Goal: Transaction & Acquisition: Purchase product/service

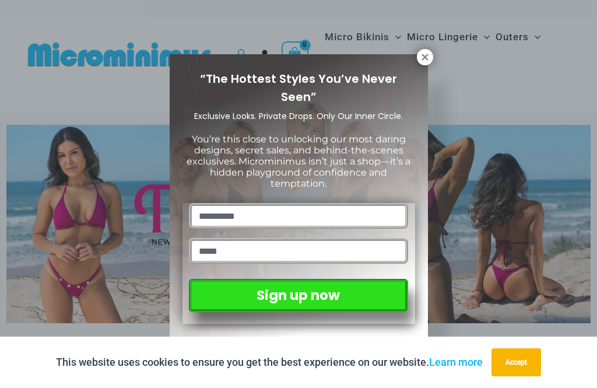
click at [427, 53] on icon at bounding box center [425, 57] width 10 height 10
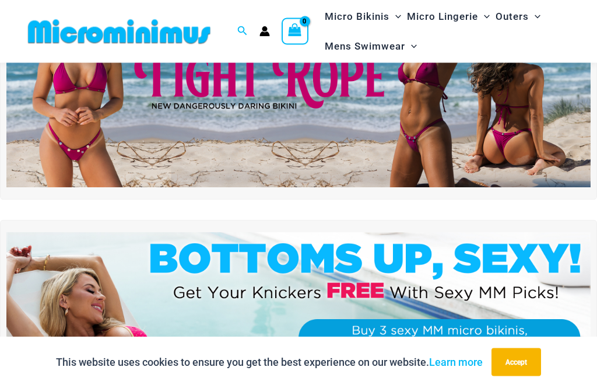
scroll to position [118, 0]
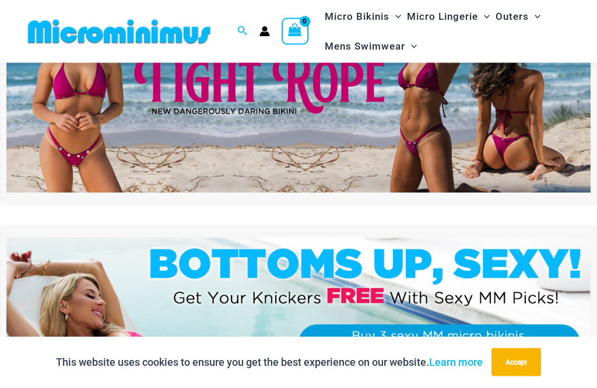
click at [402, 106] on img at bounding box center [298, 94] width 584 height 199
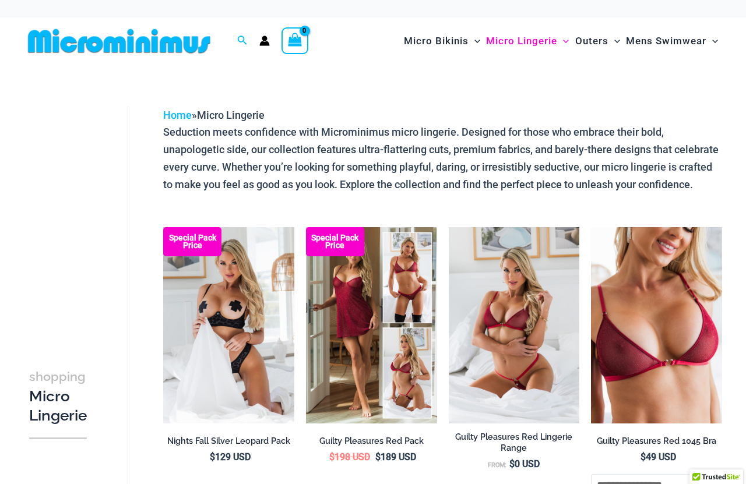
scroll to position [15, 0]
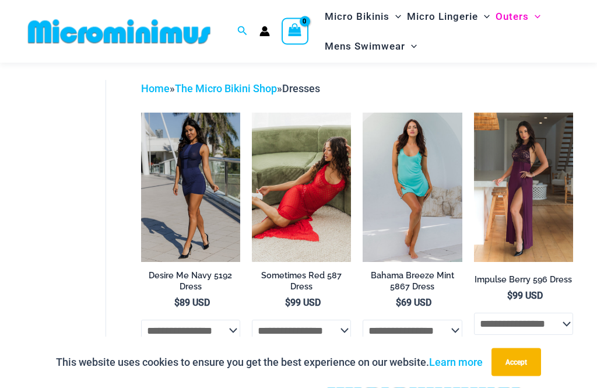
scroll to position [43, 0]
click at [363, 112] on img at bounding box center [363, 112] width 0 height 0
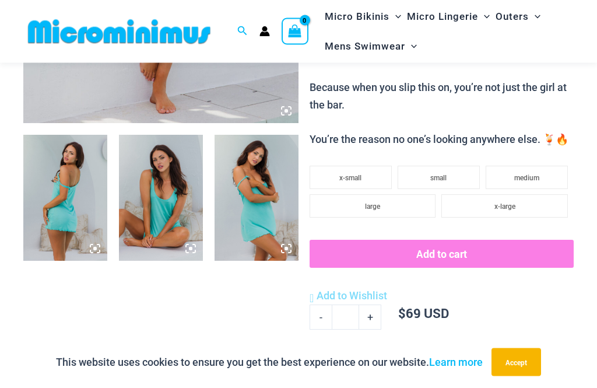
scroll to position [362, 0]
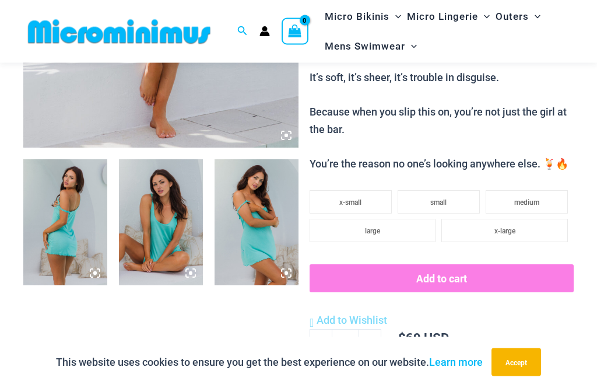
click at [194, 209] on img at bounding box center [161, 223] width 84 height 126
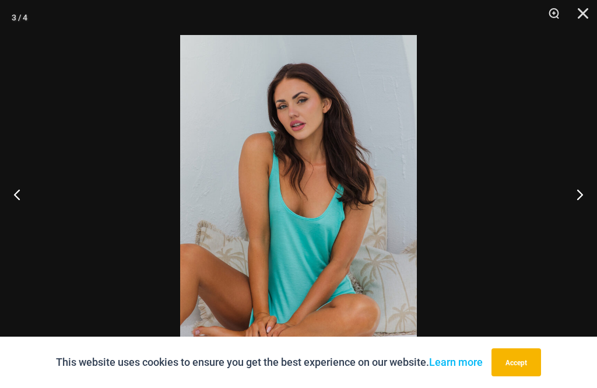
click at [578, 215] on button "Next" at bounding box center [575, 194] width 44 height 58
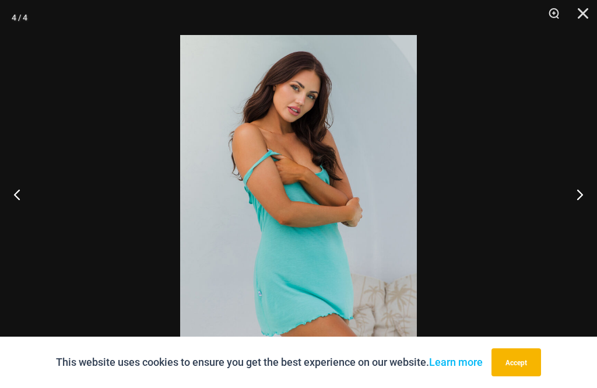
click at [579, 217] on button "Next" at bounding box center [575, 194] width 44 height 58
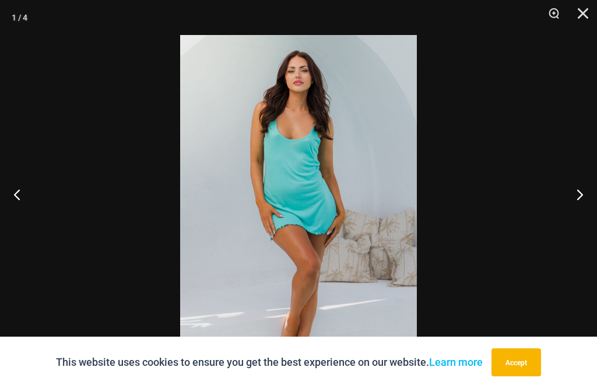
click at [590, 12] on button "Close" at bounding box center [578, 17] width 29 height 35
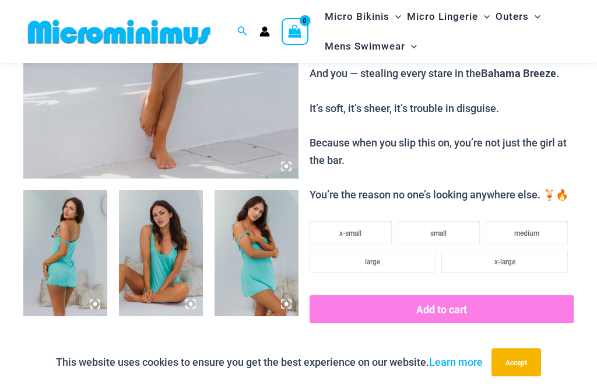
scroll to position [351, 0]
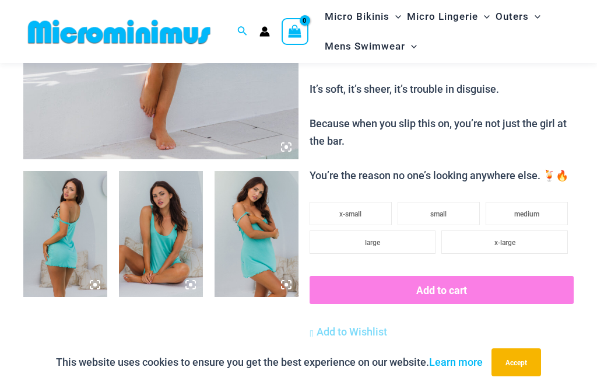
click at [455, 209] on li "small" at bounding box center [438, 213] width 82 height 23
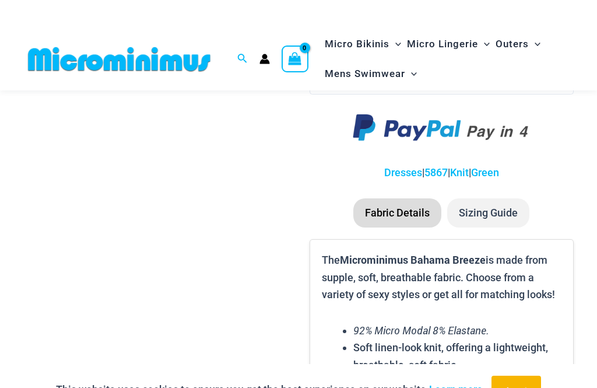
scroll to position [720, 0]
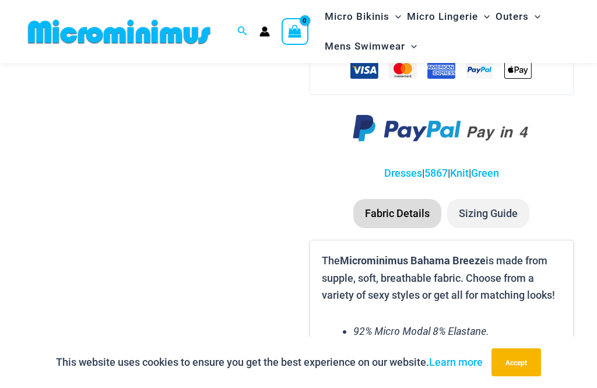
click at [505, 205] on li "Sizing Guide" at bounding box center [488, 213] width 82 height 29
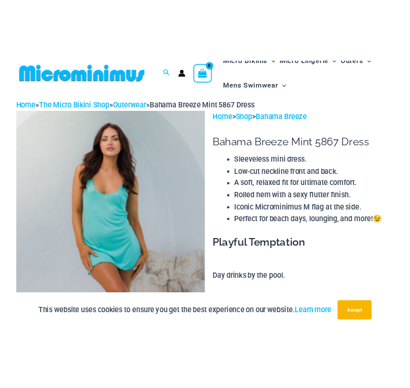
scroll to position [0, 0]
